Goal: Find specific page/section: Find specific page/section

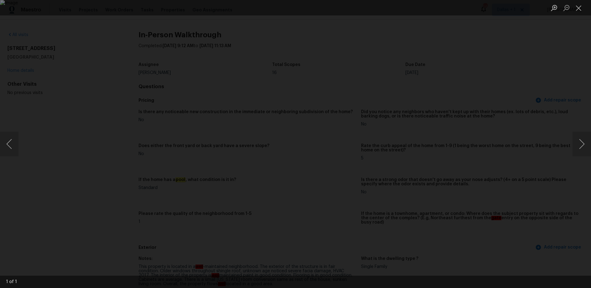
scroll to position [1310, 0]
click at [577, 10] on button "Close lightbox" at bounding box center [579, 7] width 12 height 11
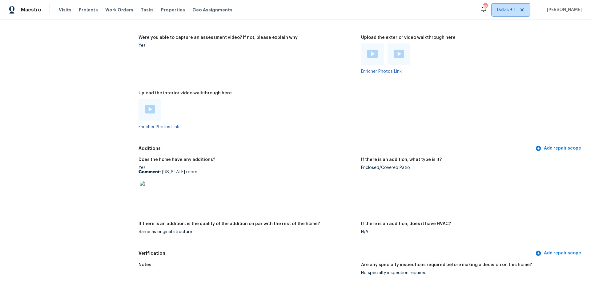
click at [510, 13] on span "Dallas + 1" at bounding box center [511, 10] width 38 height 12
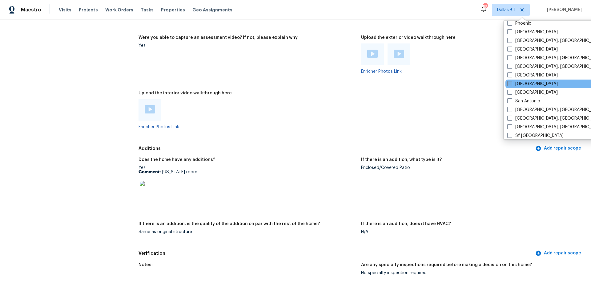
scroll to position [403, 0]
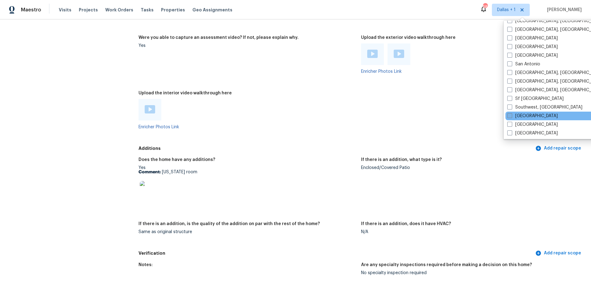
click at [510, 115] on span at bounding box center [509, 115] width 5 height 5
click at [510, 115] on input "[GEOGRAPHIC_DATA]" at bounding box center [509, 115] width 4 height 4
checkbox input "true"
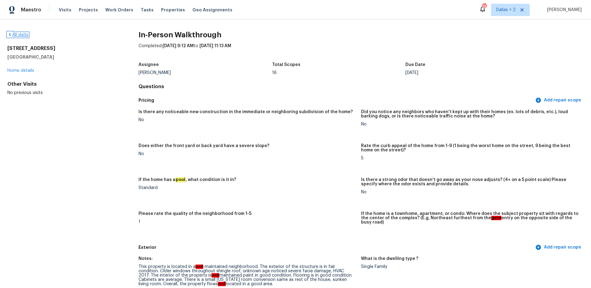
click at [26, 33] on link "All visits" at bounding box center [17, 35] width 21 height 4
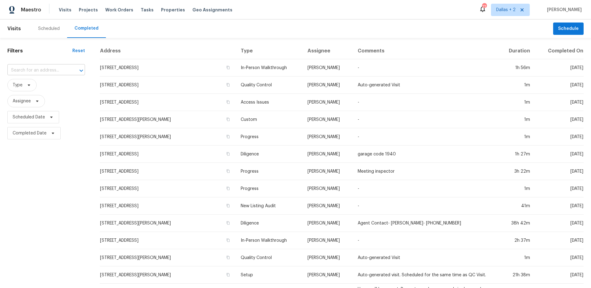
click at [36, 74] on input "text" at bounding box center [37, 71] width 60 height 10
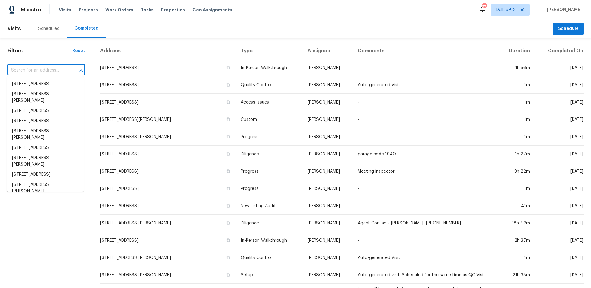
paste input "[STREET_ADDRESS]"
type input "[STREET_ADDRESS]"
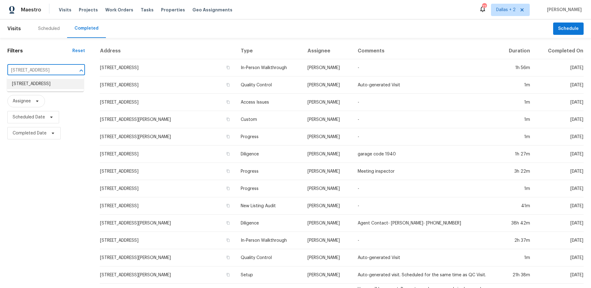
click at [52, 86] on li "[STREET_ADDRESS]" at bounding box center [45, 84] width 77 height 10
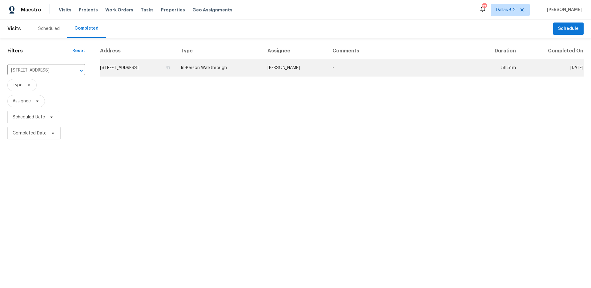
click at [312, 75] on td "[PERSON_NAME]" at bounding box center [295, 67] width 65 height 17
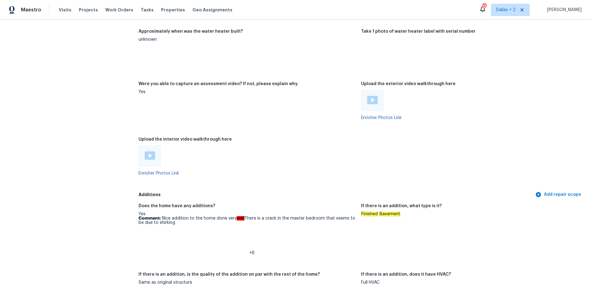
scroll to position [1111, 0]
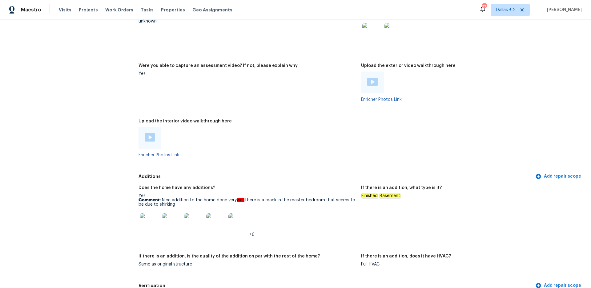
click at [149, 219] on img at bounding box center [150, 223] width 20 height 20
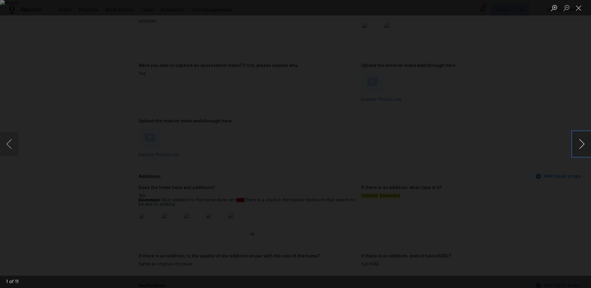
click at [576, 147] on button "Next image" at bounding box center [582, 143] width 18 height 25
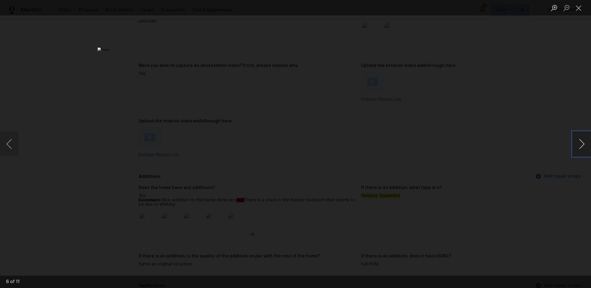
click at [576, 147] on button "Next image" at bounding box center [582, 143] width 18 height 25
click at [579, 10] on button "Close lightbox" at bounding box center [579, 7] width 12 height 11
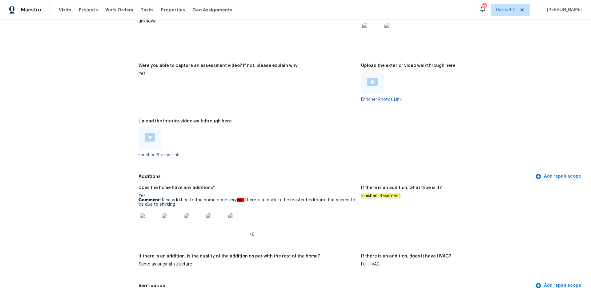
click at [151, 135] on img at bounding box center [150, 137] width 10 height 8
click at [509, 14] on span "Dallas + 2" at bounding box center [510, 10] width 39 height 12
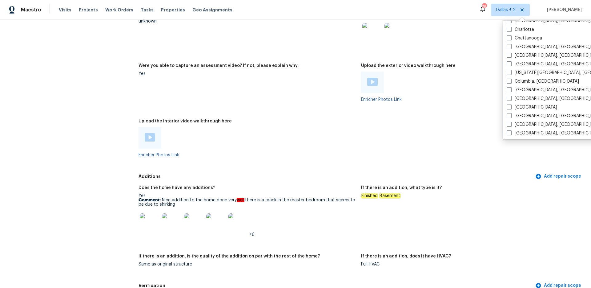
scroll to position [178, 0]
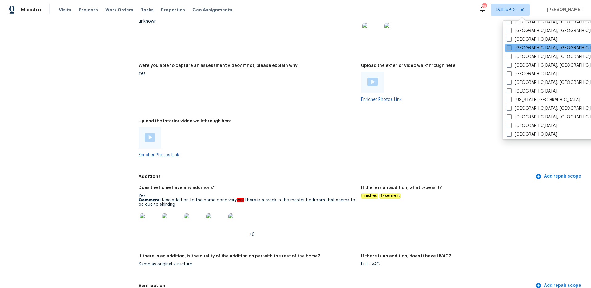
click at [514, 48] on label "[GEOGRAPHIC_DATA], [GEOGRAPHIC_DATA]" at bounding box center [554, 48] width 95 height 6
click at [511, 48] on input "[GEOGRAPHIC_DATA], [GEOGRAPHIC_DATA]" at bounding box center [509, 47] width 4 height 4
checkbox input "true"
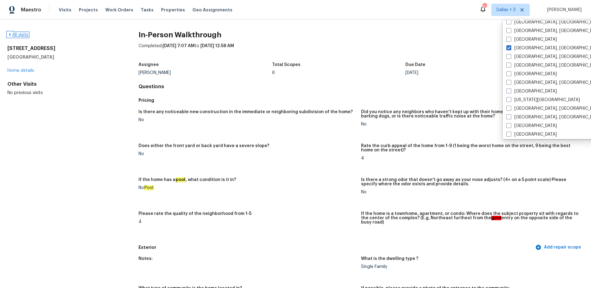
click at [11, 36] on icon at bounding box center [9, 34] width 5 height 5
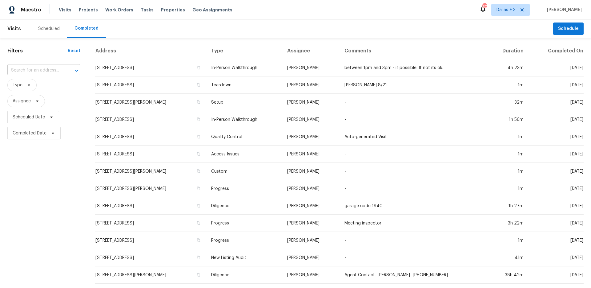
click at [37, 69] on input "text" at bounding box center [35, 71] width 56 height 10
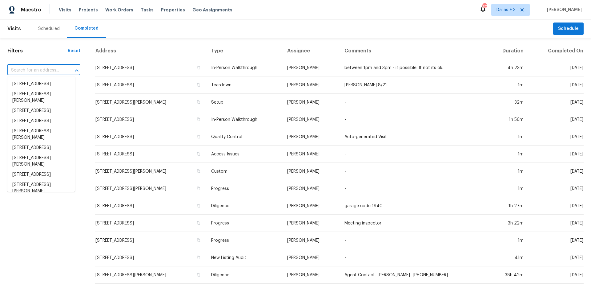
paste input "[STREET_ADDRESS]"
type input "[STREET_ADDRESS]"
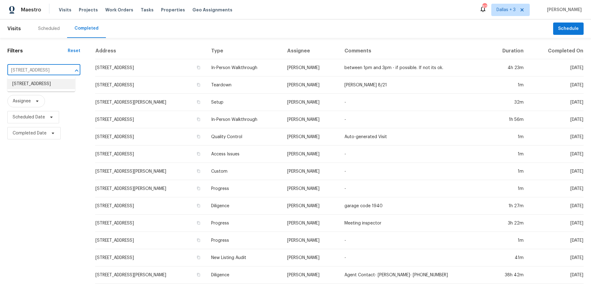
click at [37, 85] on li "[STREET_ADDRESS]" at bounding box center [41, 84] width 68 height 10
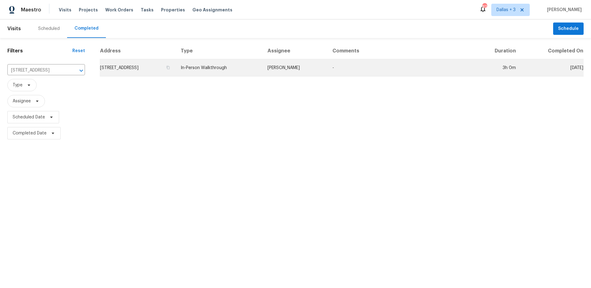
click at [313, 67] on td "[PERSON_NAME]" at bounding box center [295, 67] width 65 height 17
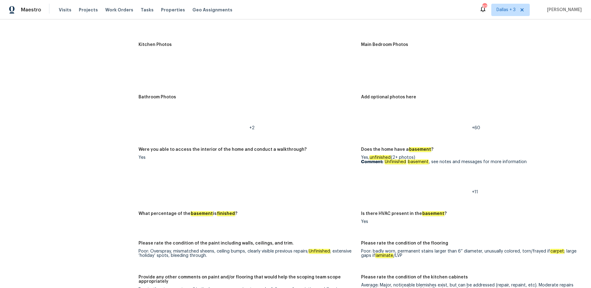
scroll to position [761, 0]
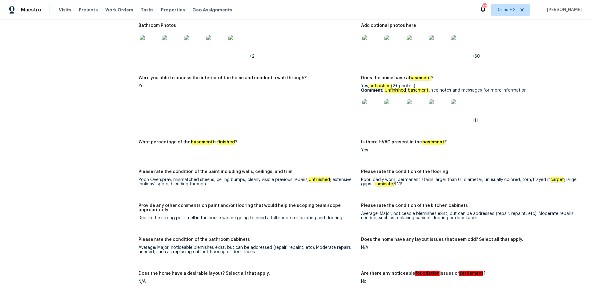
click at [362, 106] on img at bounding box center [372, 109] width 20 height 20
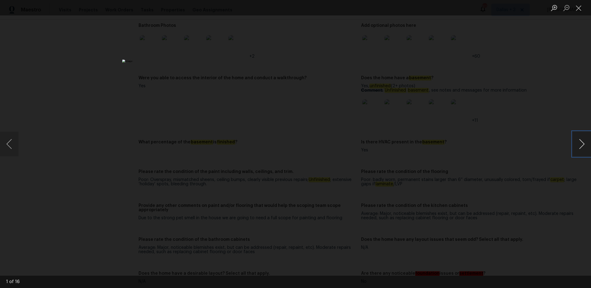
click at [581, 143] on button "Next image" at bounding box center [582, 143] width 18 height 25
click at [580, 143] on button "Next image" at bounding box center [582, 143] width 18 height 25
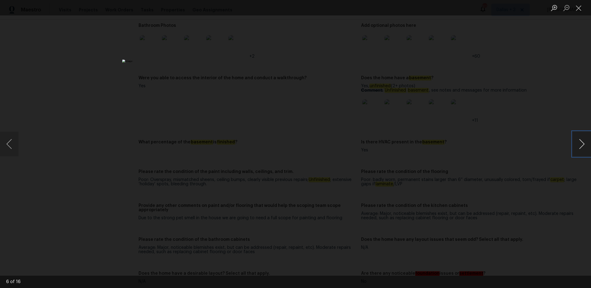
click at [580, 143] on button "Next image" at bounding box center [582, 143] width 18 height 25
click at [585, 137] on button "Next image" at bounding box center [582, 143] width 18 height 25
click at [584, 139] on button "Next image" at bounding box center [582, 143] width 18 height 25
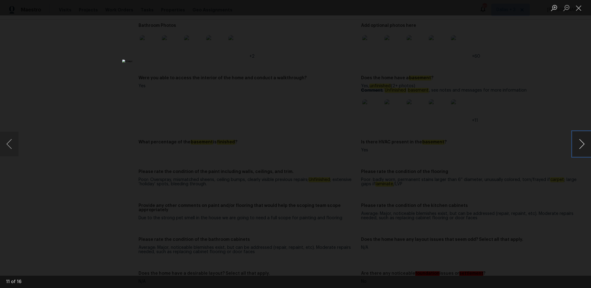
click at [584, 139] on button "Next image" at bounding box center [582, 143] width 18 height 25
click at [578, 9] on button "Close lightbox" at bounding box center [579, 7] width 12 height 11
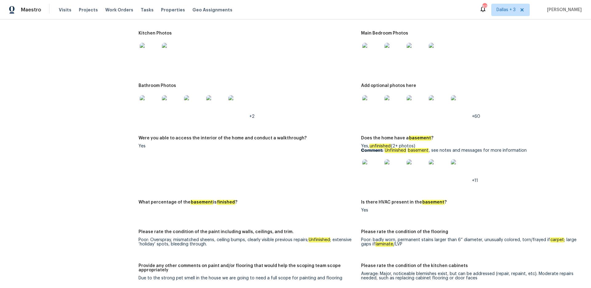
scroll to position [643, 0]
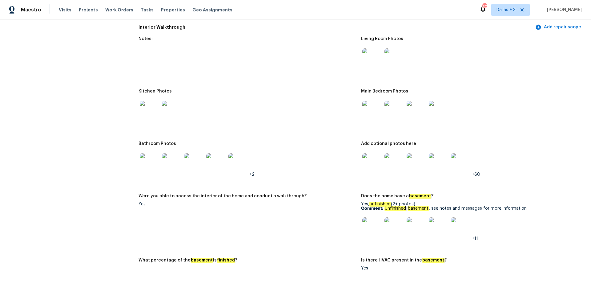
click at [383, 111] on div at bounding box center [394, 110] width 22 height 27
click at [373, 108] on img at bounding box center [372, 111] width 20 height 20
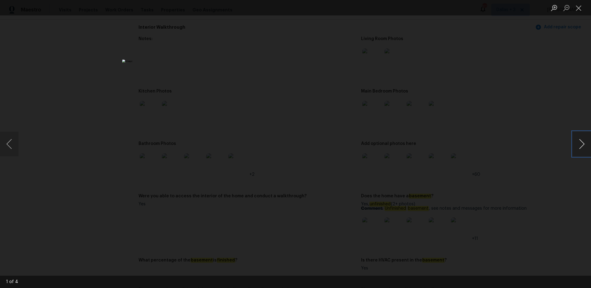
click at [577, 147] on button "Next image" at bounding box center [582, 143] width 18 height 25
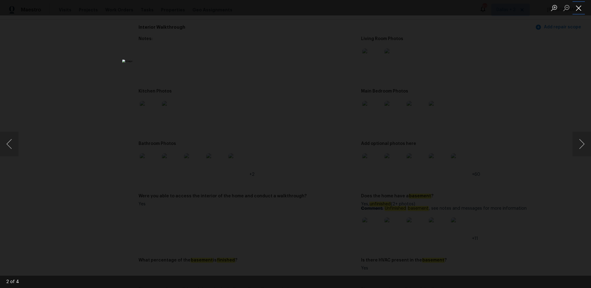
click at [580, 9] on button "Close lightbox" at bounding box center [579, 7] width 12 height 11
